Goal: Task Accomplishment & Management: Manage account settings

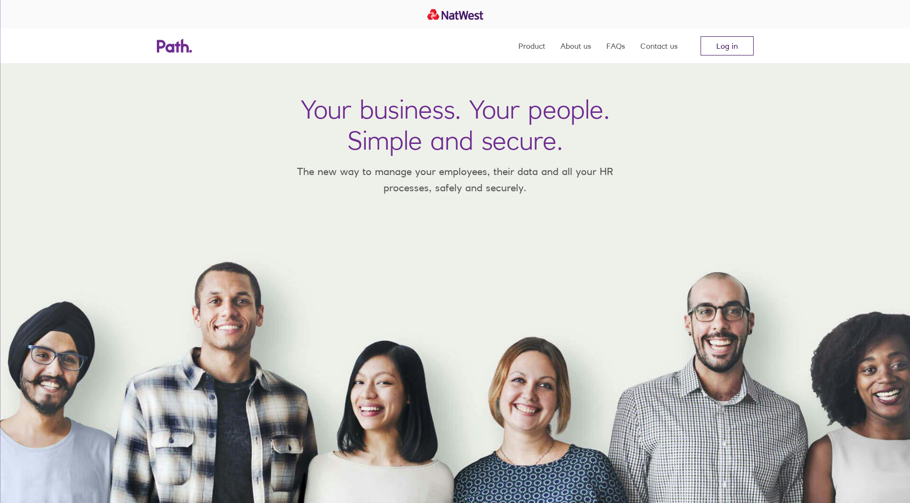
click at [725, 48] on link "Log in" at bounding box center [727, 45] width 53 height 19
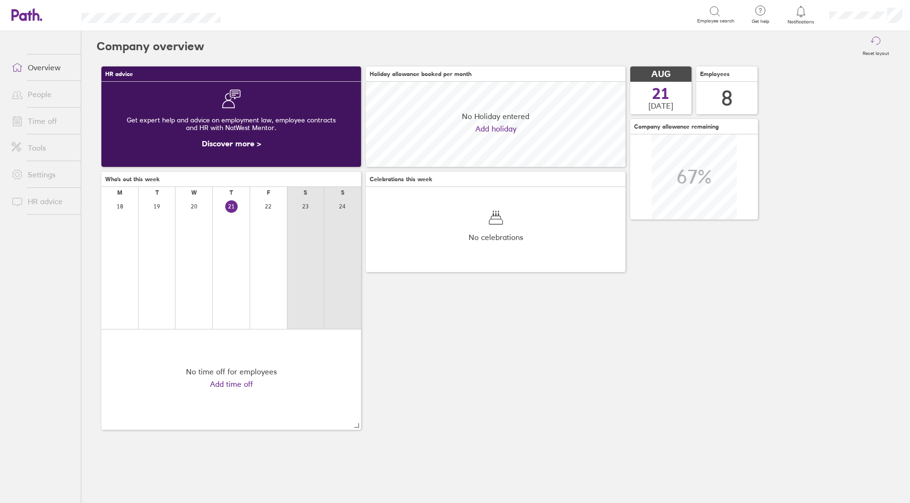
scroll to position [85, 260]
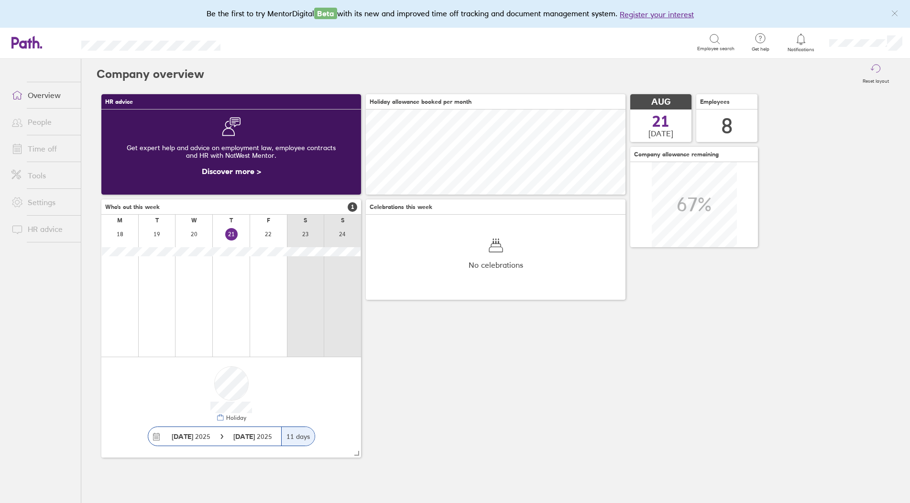
click at [44, 120] on link "People" at bounding box center [42, 121] width 77 height 19
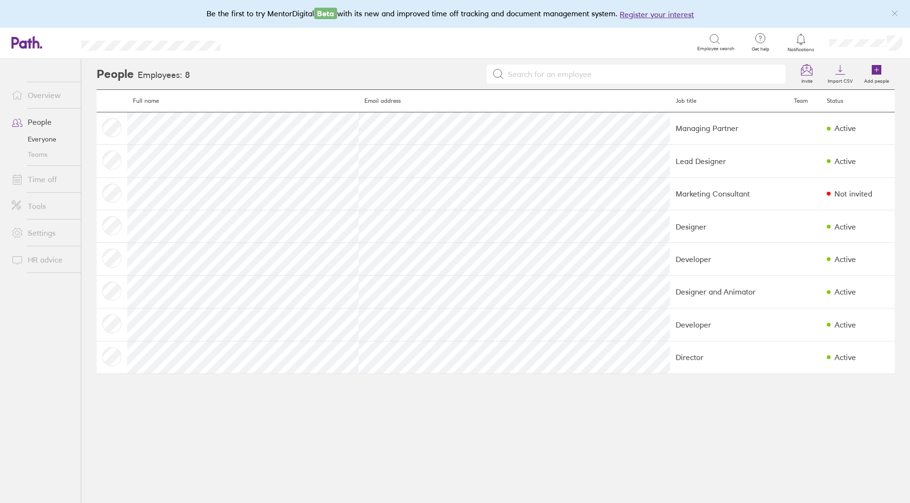
click at [53, 184] on link "Time off" at bounding box center [42, 179] width 77 height 19
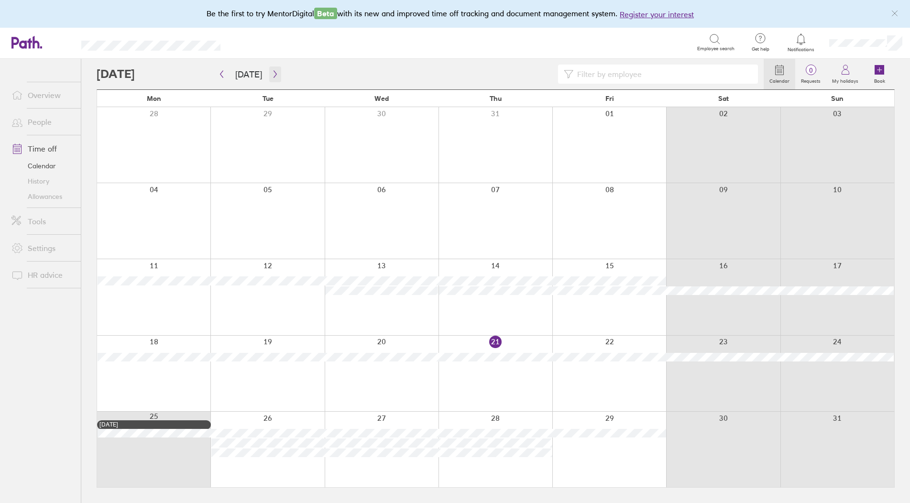
click at [274, 72] on icon "button" at bounding box center [275, 74] width 3 height 7
